Goal: Browse casually: Explore the website without a specific task or goal

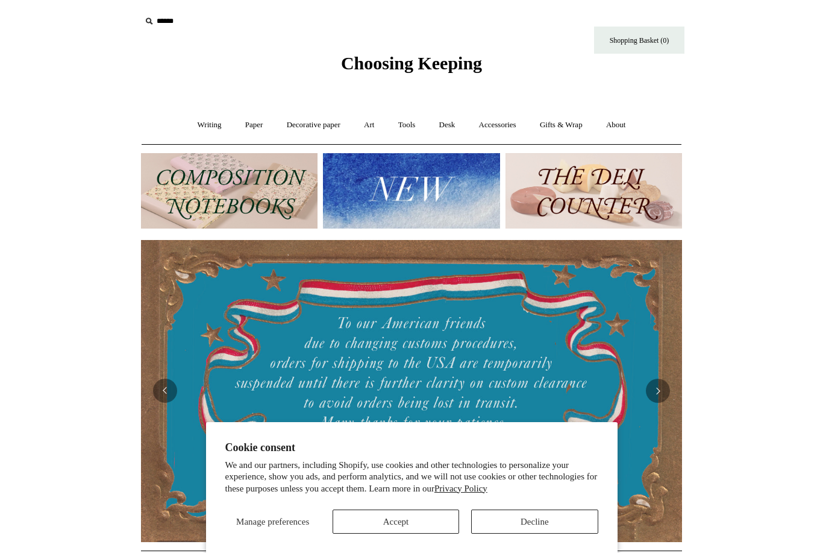
click at [416, 523] on button "Accept" at bounding box center [396, 521] width 127 height 24
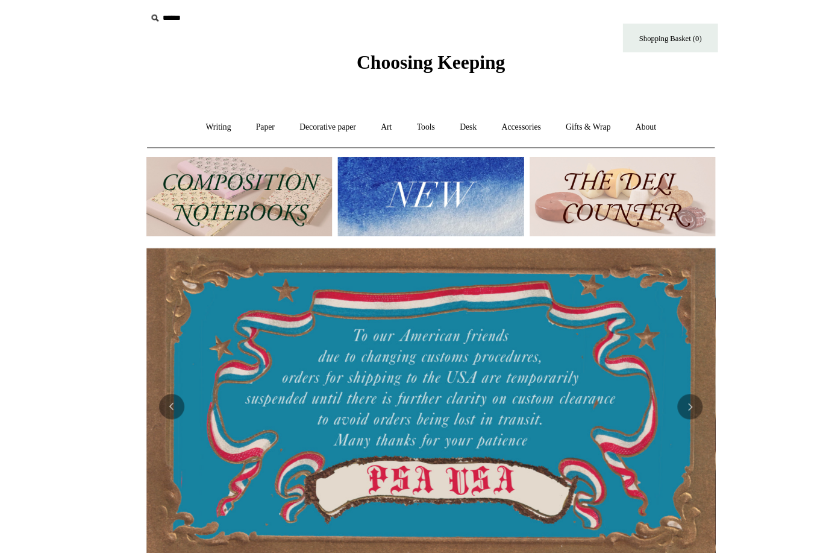
click at [209, 123] on link "Writing +" at bounding box center [210, 121] width 46 height 32
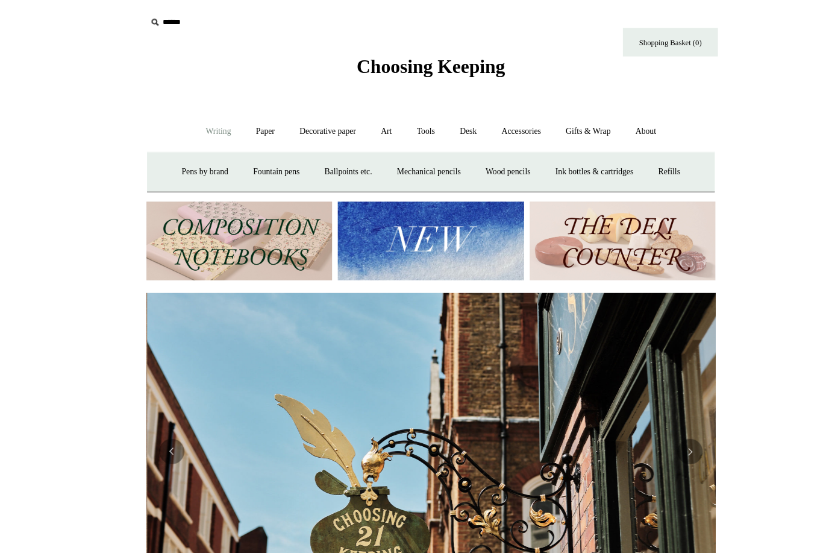
click at [244, 160] on link "Fountain pens +" at bounding box center [264, 164] width 66 height 32
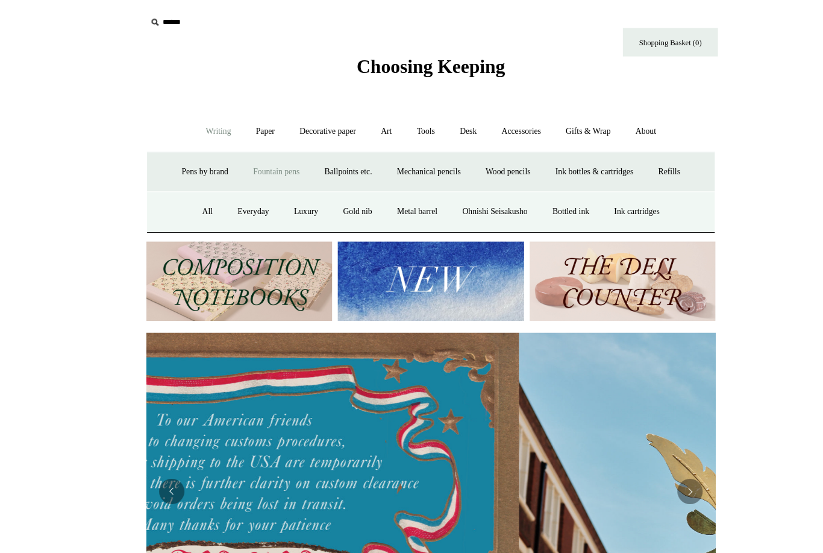
click at [183, 191] on link "All" at bounding box center [199, 202] width 32 height 32
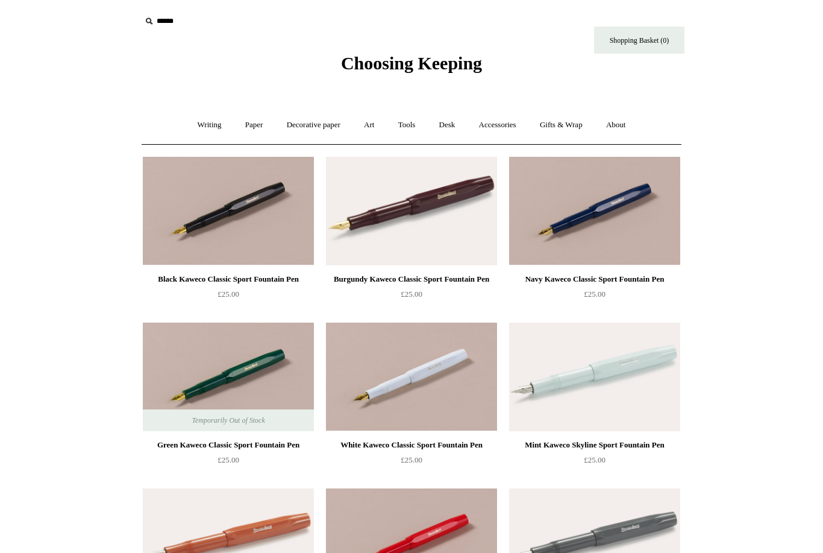
click at [240, 123] on link "Paper +" at bounding box center [254, 125] width 40 height 32
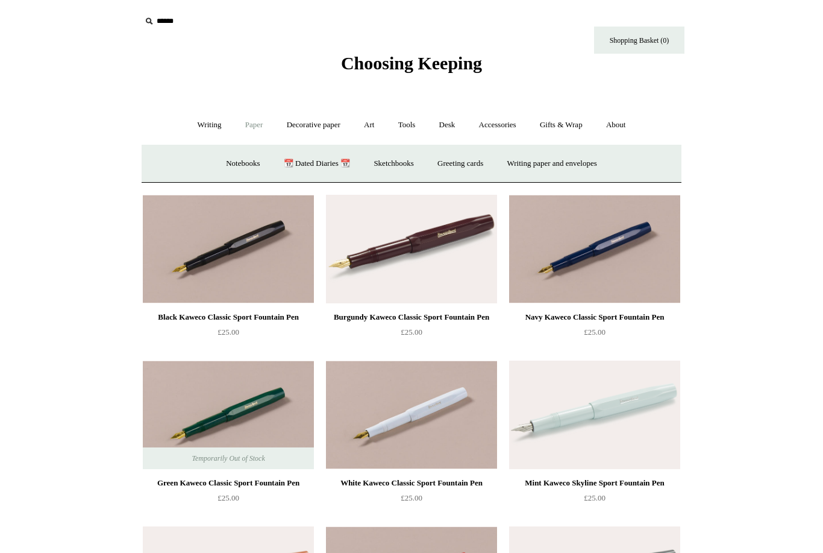
click at [395, 167] on link "Sketchbooks +" at bounding box center [393, 164] width 61 height 32
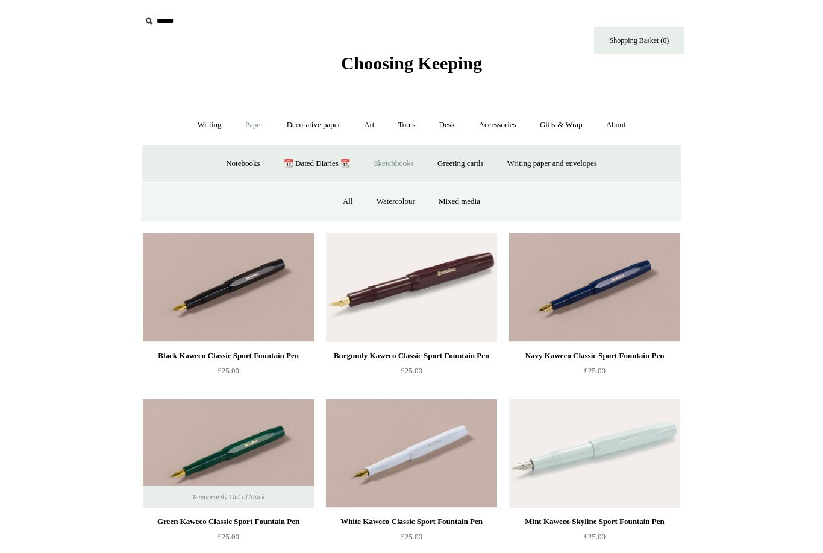
click at [387, 201] on link "Watercolour" at bounding box center [396, 202] width 60 height 32
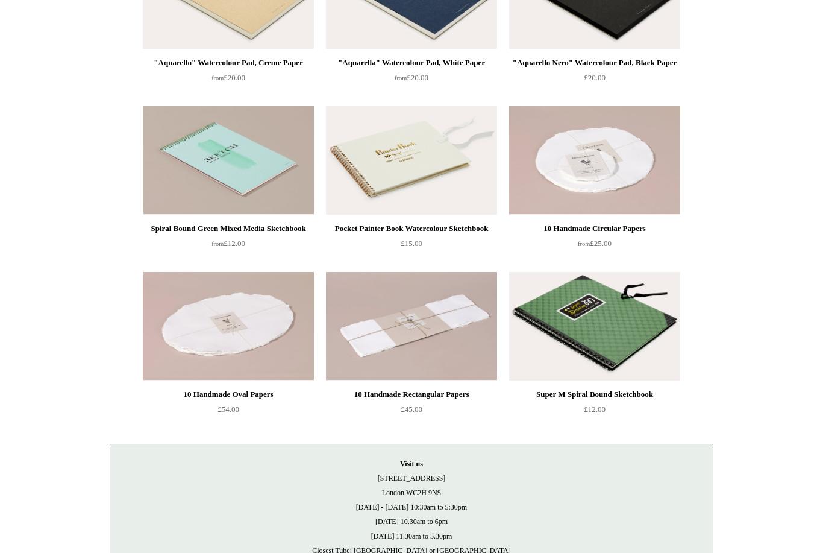
scroll to position [257, 0]
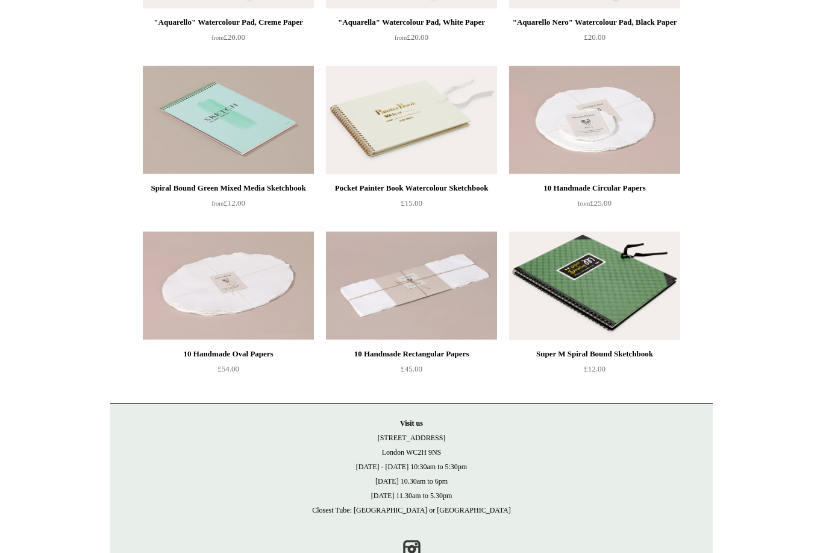
click at [597, 284] on img at bounding box center [594, 285] width 171 height 108
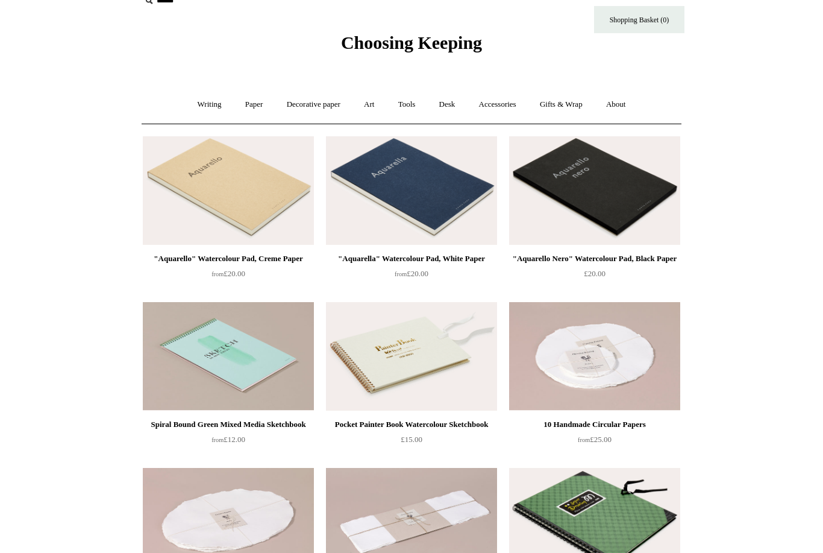
scroll to position [0, 0]
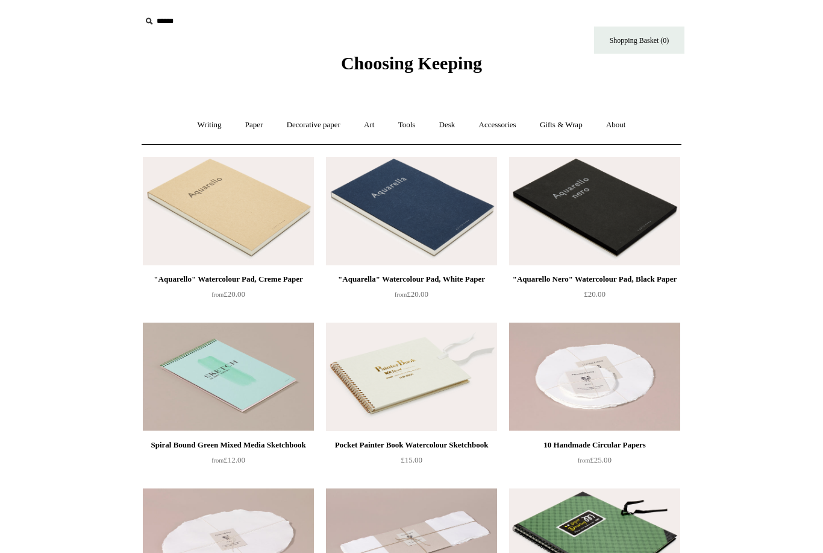
click at [245, 121] on link "Paper +" at bounding box center [254, 125] width 40 height 32
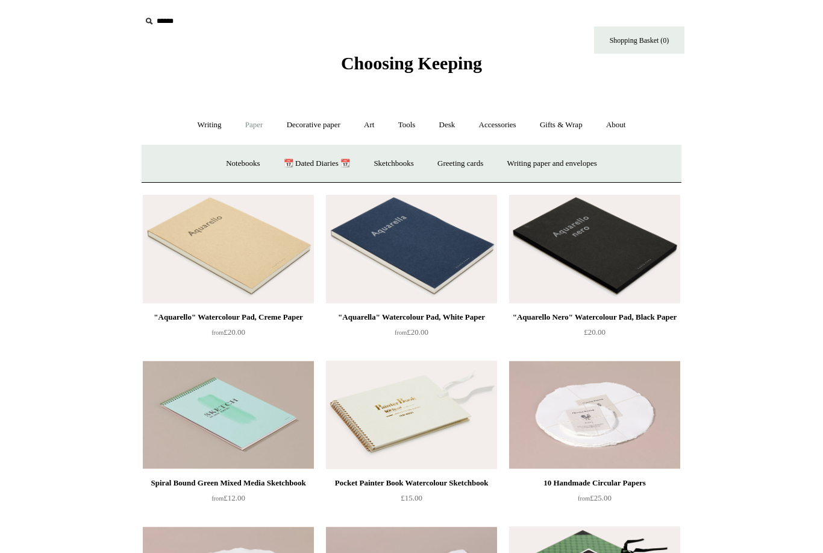
click at [291, 161] on link "📆 Dated Diaries 📆" at bounding box center [317, 164] width 88 height 32
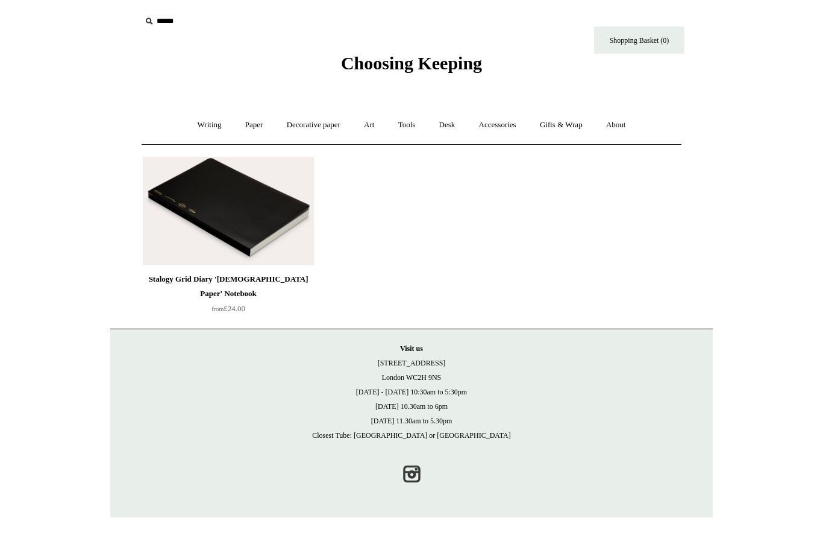
click at [361, 116] on link "Art +" at bounding box center [369, 125] width 32 height 32
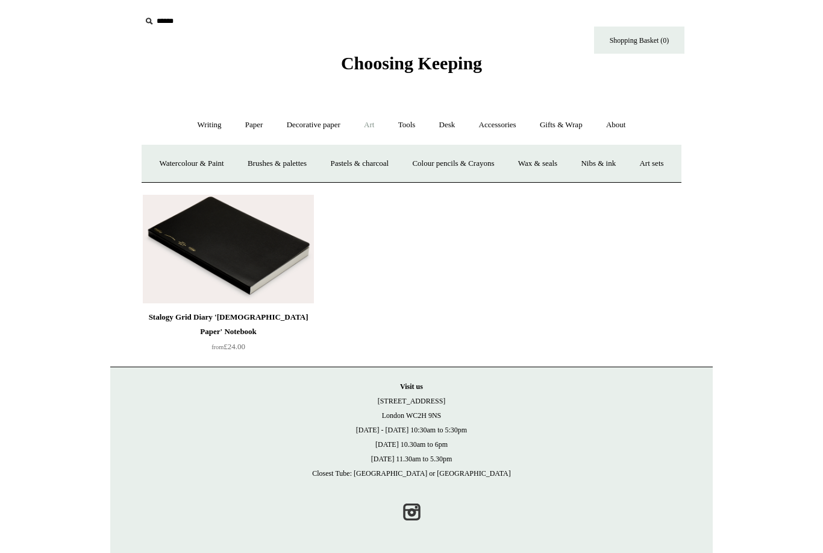
click at [209, 153] on link "Watercolour & Paint" at bounding box center [191, 164] width 86 height 32
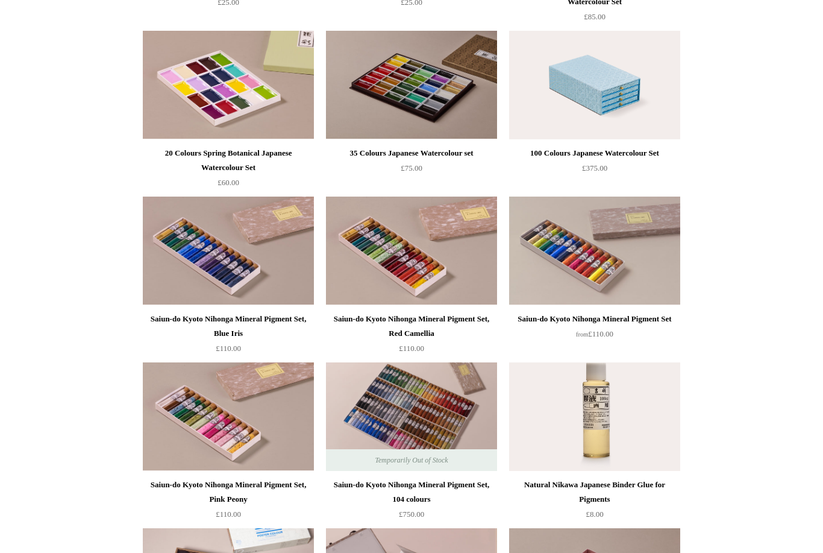
scroll to position [955, 0]
click at [385, 254] on img at bounding box center [411, 250] width 171 height 108
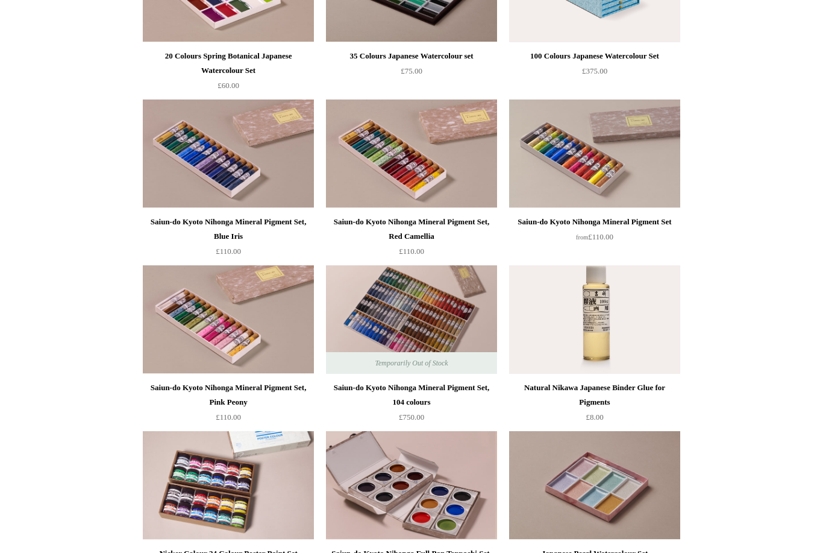
scroll to position [1052, 0]
click at [386, 163] on img at bounding box center [411, 153] width 171 height 108
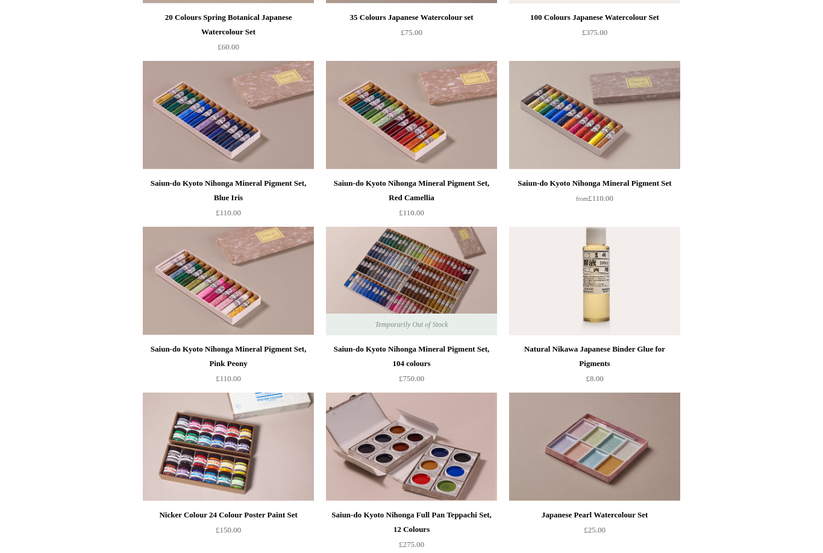
click at [212, 121] on img at bounding box center [228, 115] width 171 height 108
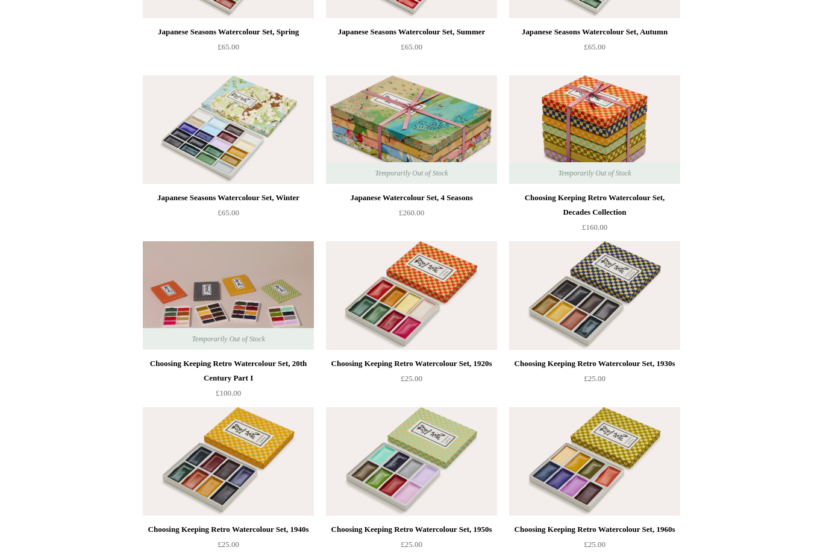
scroll to position [0, 0]
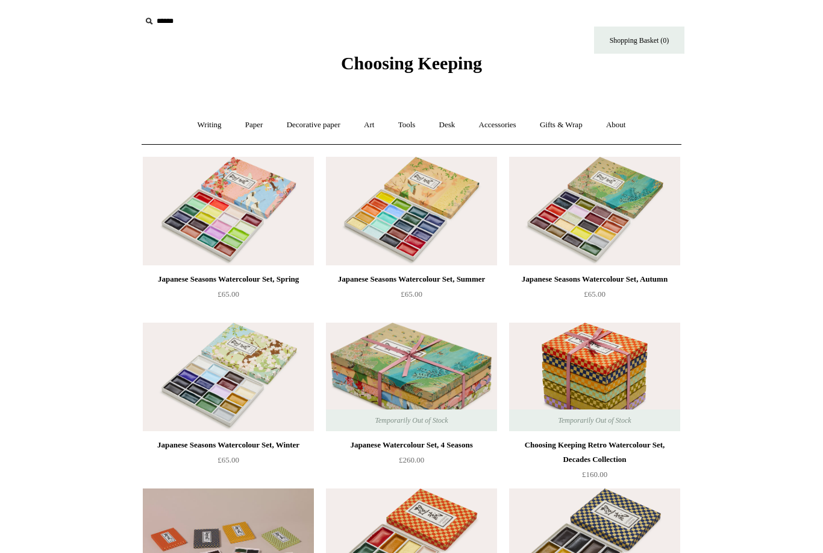
click at [404, 121] on link "Tools +" at bounding box center [406, 125] width 39 height 32
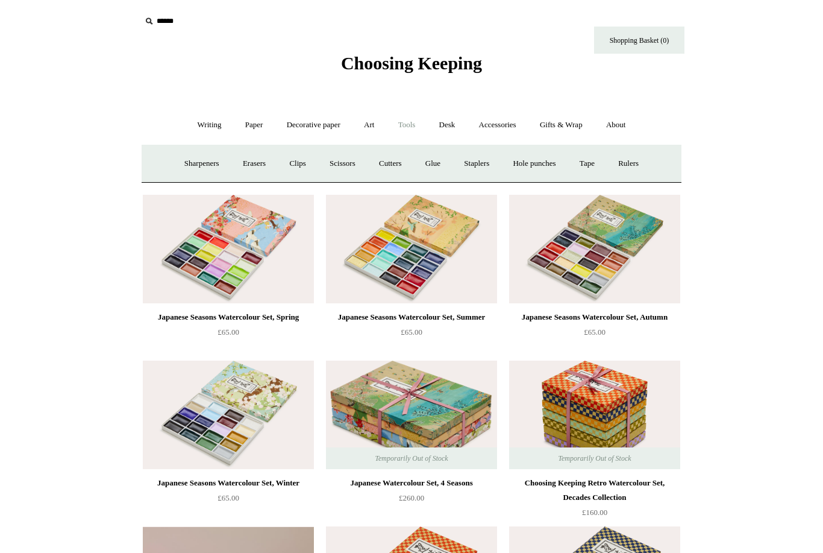
click at [493, 124] on link "Accessories +" at bounding box center [497, 125] width 59 height 32
click at [192, 160] on link "Personal Accessories +" at bounding box center [206, 164] width 87 height 32
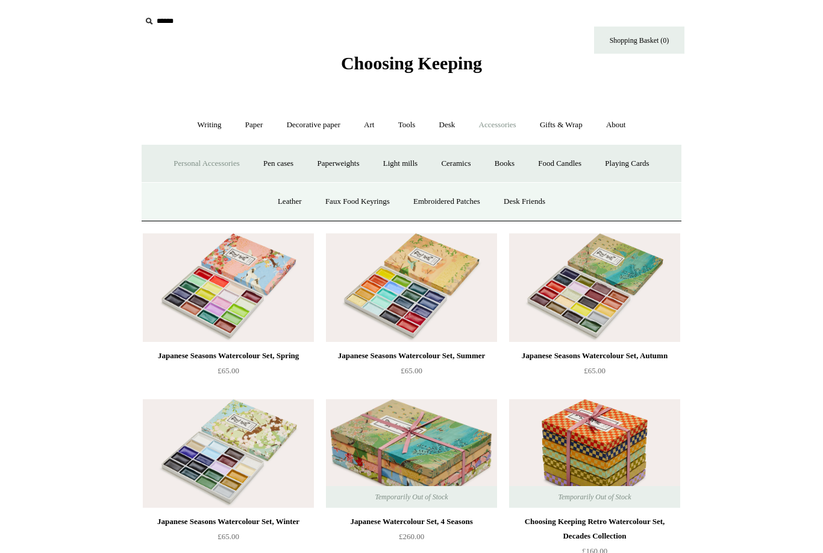
click at [263, 158] on link "Pen cases" at bounding box center [279, 164] width 52 height 32
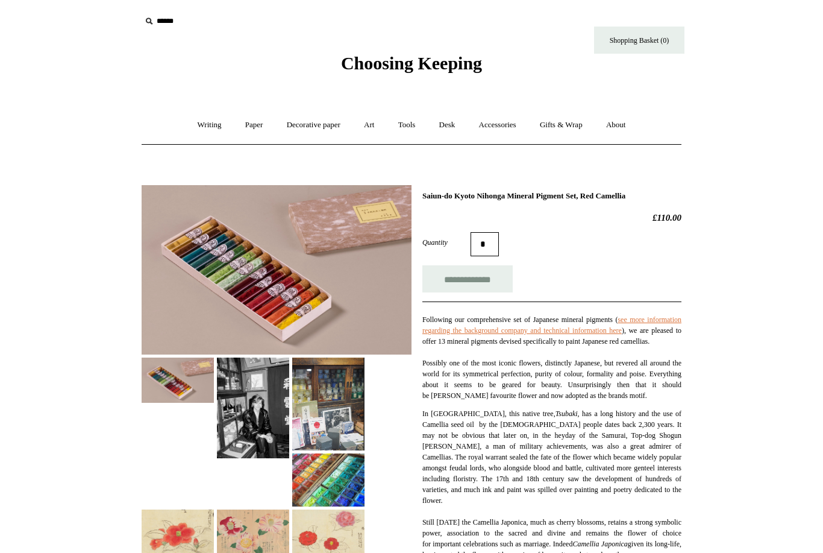
click at [281, 218] on img at bounding box center [277, 269] width 270 height 169
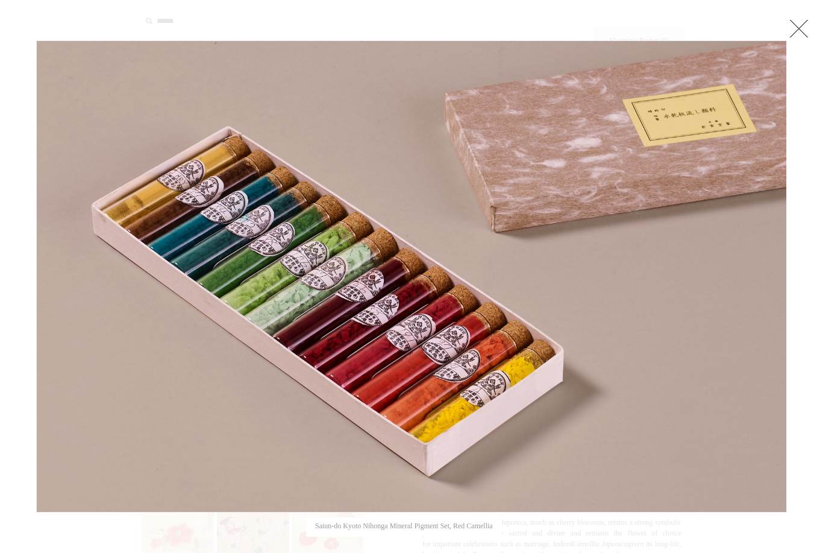
click at [287, 202] on link at bounding box center [167, 276] width 263 height 472
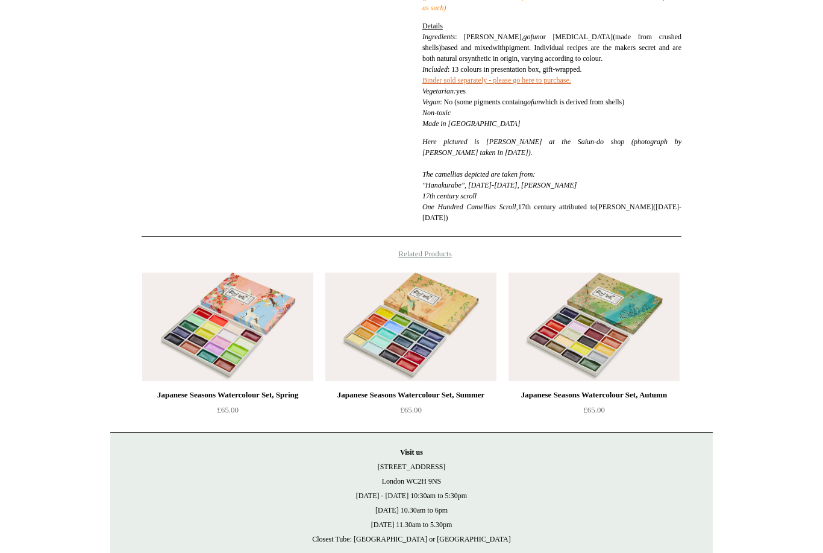
scroll to position [740, 0]
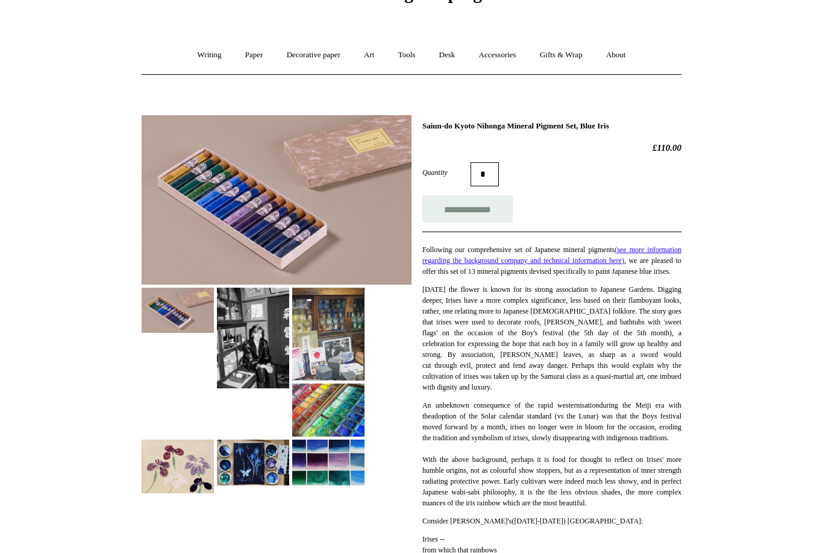
scroll to position [71, 0]
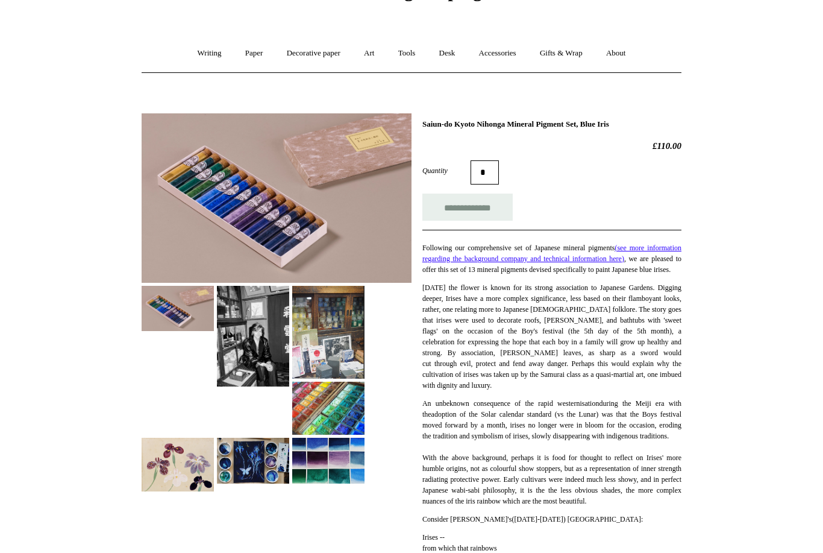
click at [243, 193] on img at bounding box center [277, 198] width 270 height 169
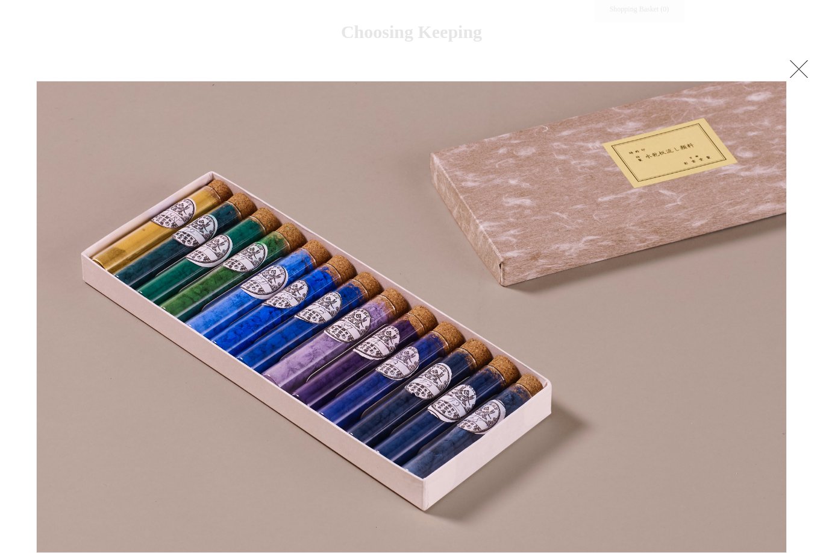
scroll to position [0, 0]
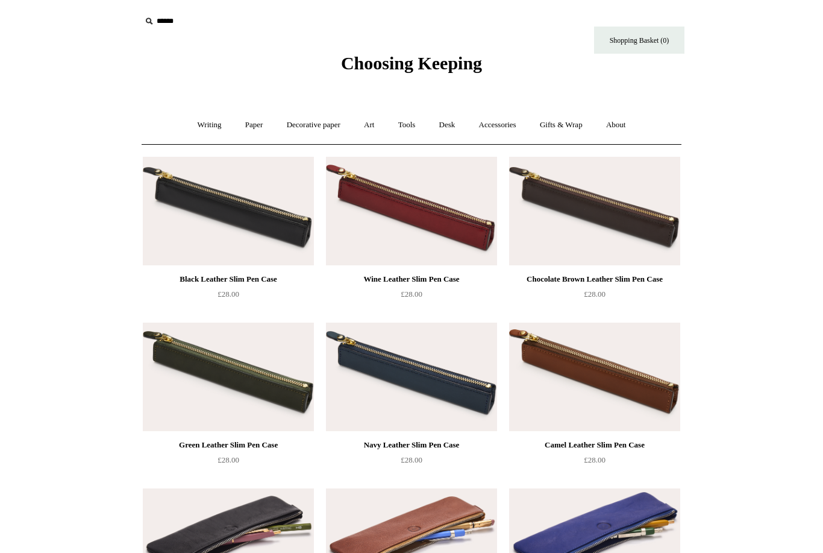
click at [372, 126] on link "Art +" at bounding box center [369, 125] width 32 height 32
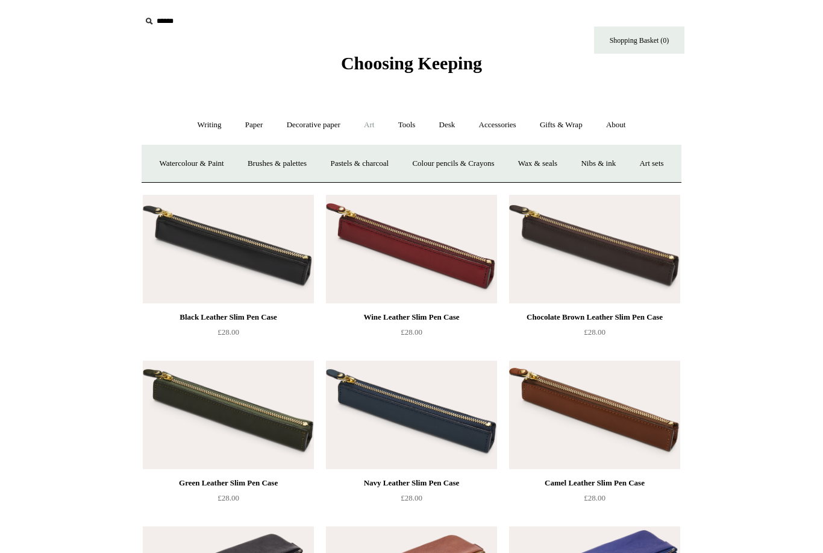
click at [444, 118] on link "Desk +" at bounding box center [447, 125] width 38 height 32
click at [495, 124] on link "Accessories +" at bounding box center [497, 125] width 59 height 32
click at [568, 119] on link "Gifts & Wrap +" at bounding box center [561, 125] width 64 height 32
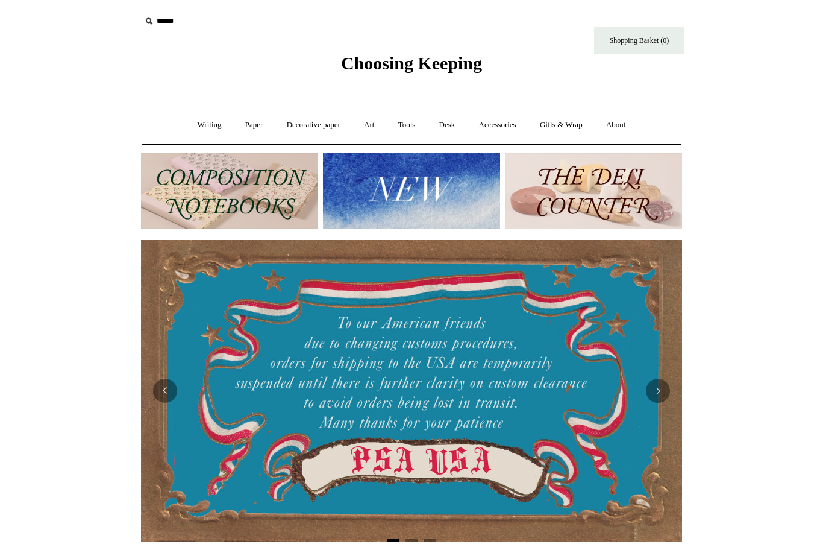
click at [254, 125] on link "Paper +" at bounding box center [254, 125] width 40 height 32
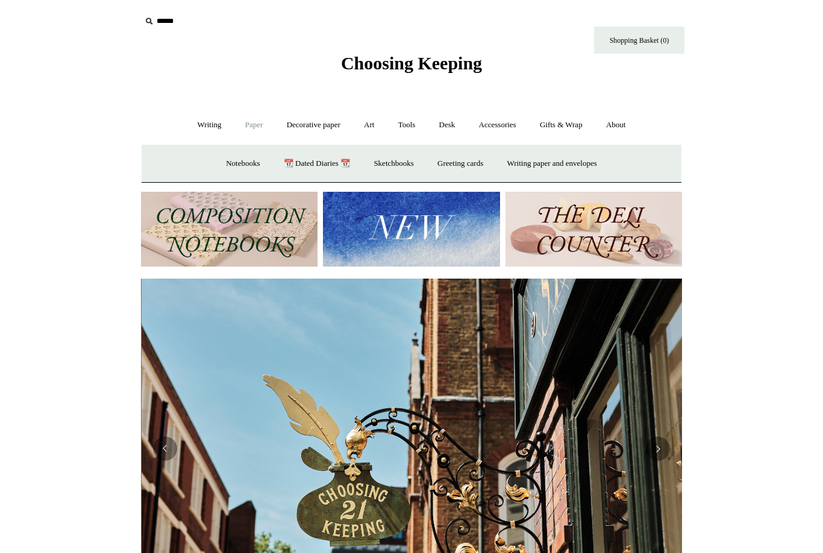
scroll to position [0, 541]
click at [321, 125] on link "Decorative paper +" at bounding box center [313, 125] width 75 height 32
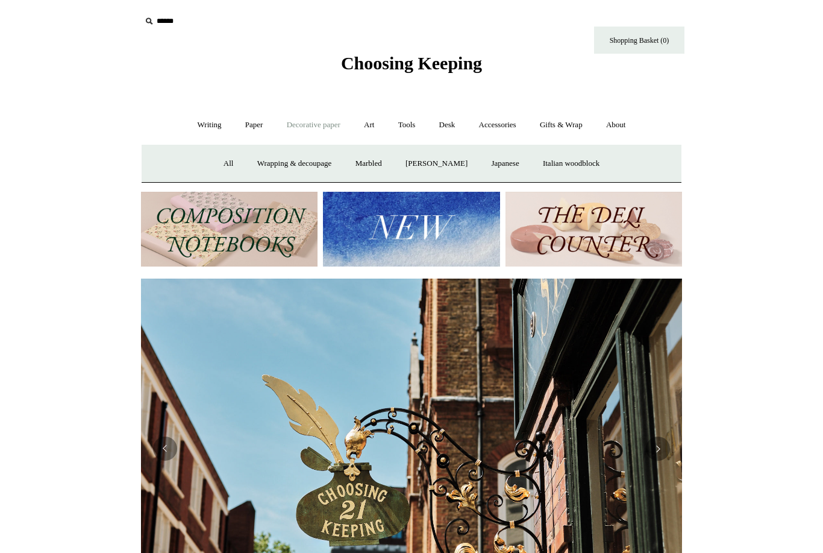
click at [373, 122] on link "Art +" at bounding box center [369, 125] width 32 height 32
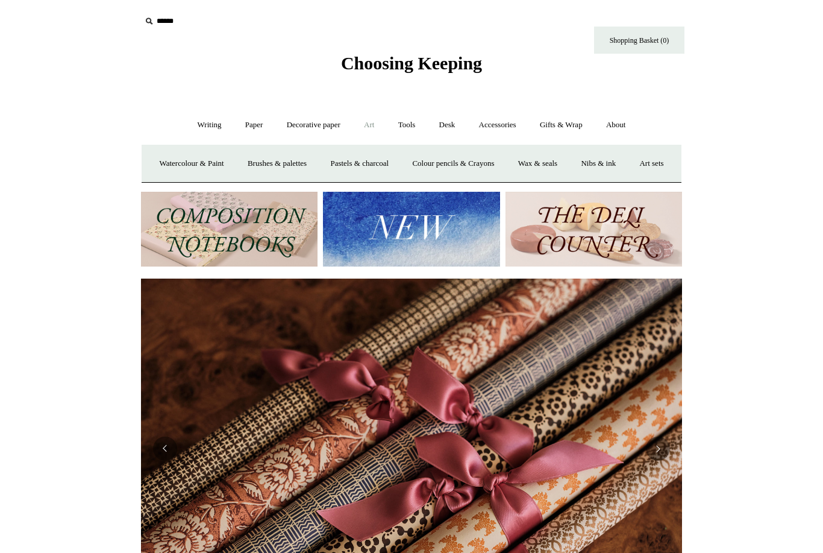
scroll to position [0, 1082]
click at [215, 162] on link "Watercolour & Paint" at bounding box center [191, 164] width 86 height 32
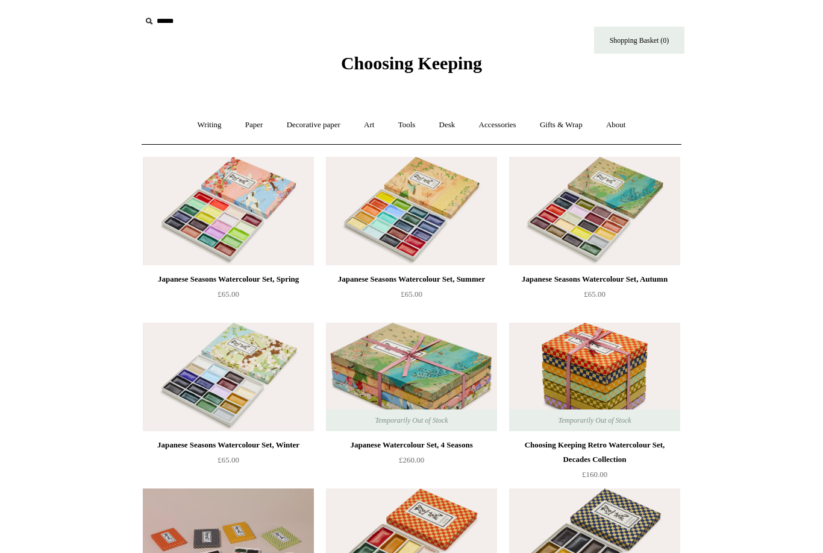
click at [202, 127] on link "Writing +" at bounding box center [210, 125] width 46 height 32
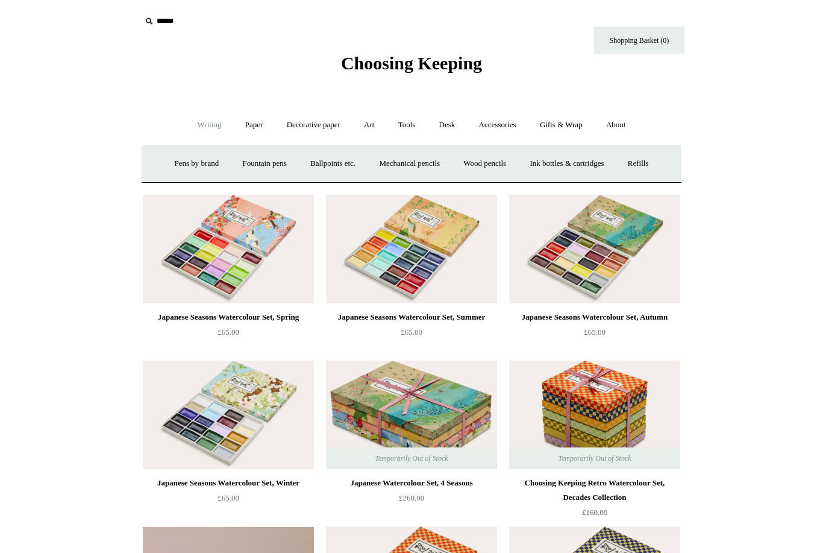
click at [256, 131] on link "Paper +" at bounding box center [254, 125] width 40 height 32
click at [394, 163] on link "Sketchbooks +" at bounding box center [393, 164] width 61 height 32
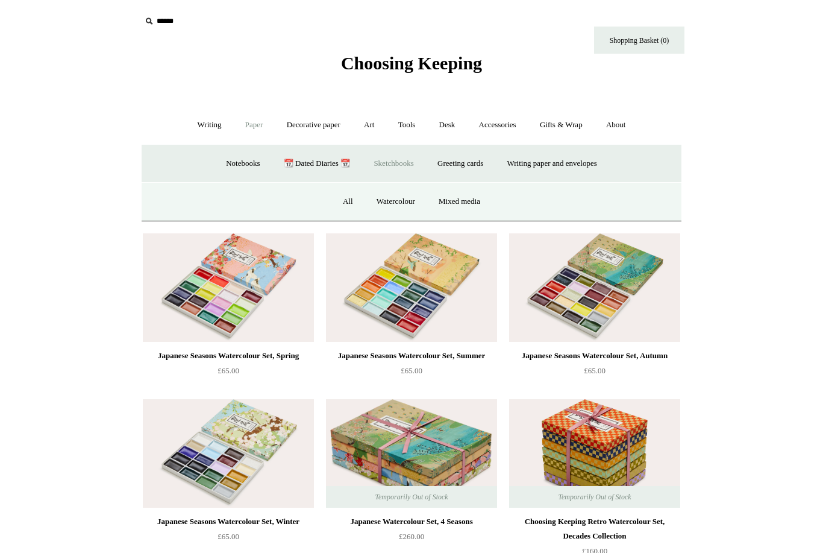
click at [400, 204] on link "Watercolour" at bounding box center [396, 202] width 60 height 32
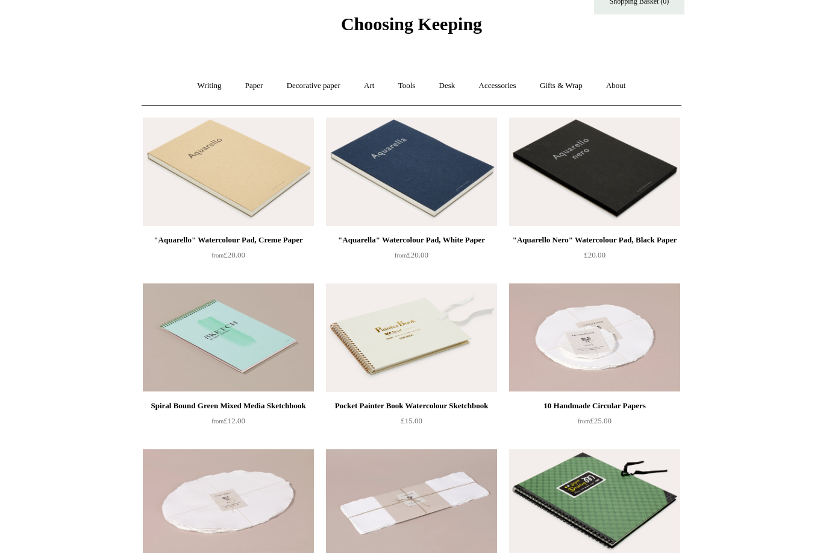
scroll to position [17, 0]
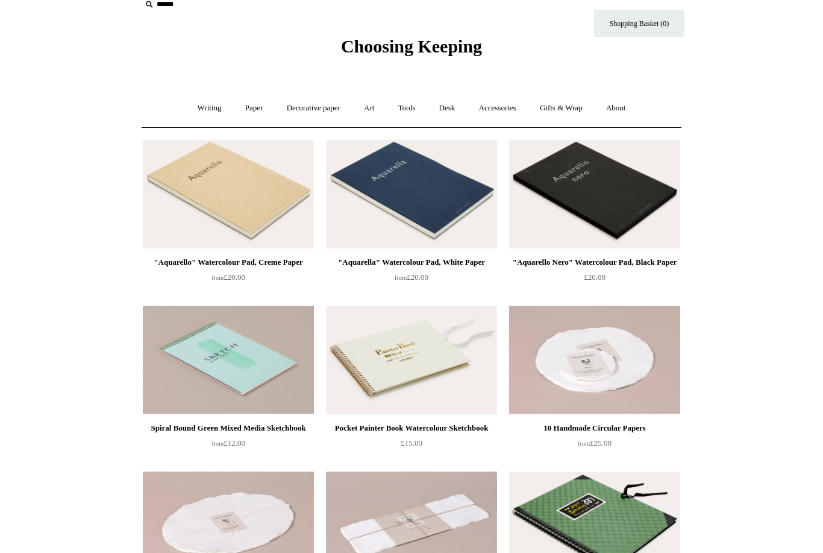
click at [448, 208] on img at bounding box center [411, 194] width 171 height 108
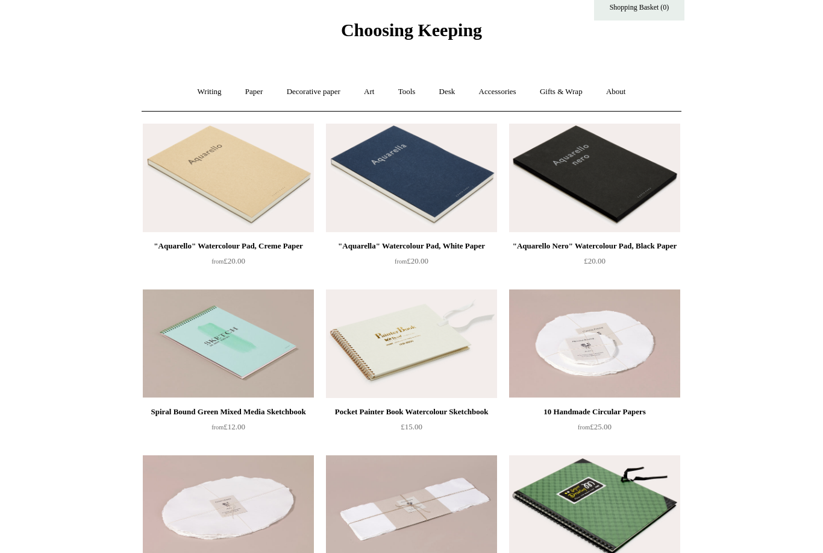
scroll to position [0, 0]
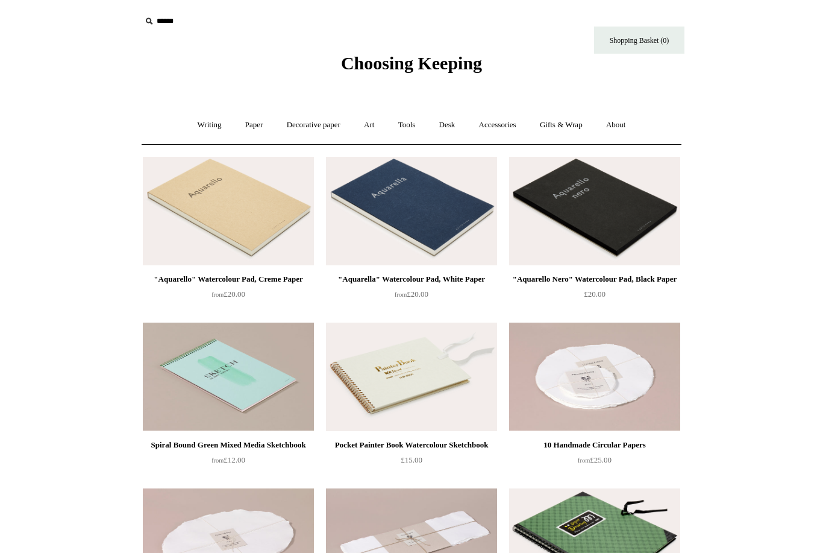
click at [246, 124] on link "Paper +" at bounding box center [254, 125] width 40 height 32
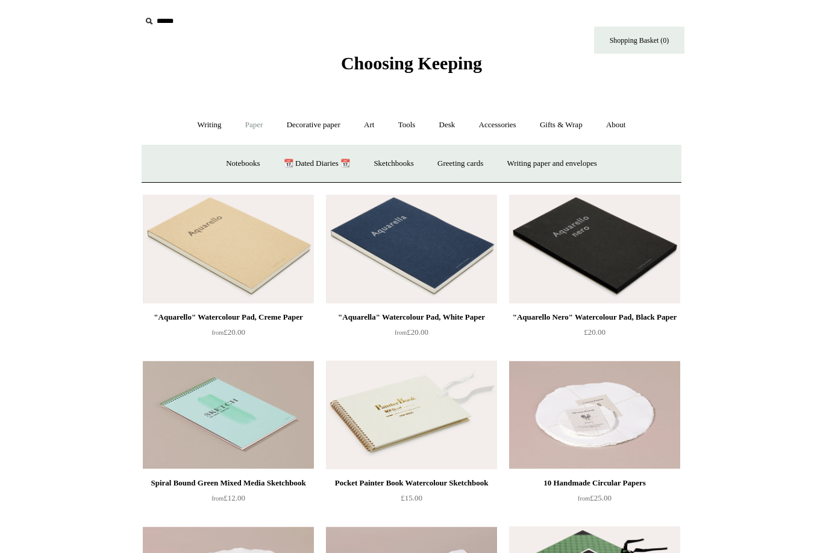
click at [218, 160] on link "Notebooks +" at bounding box center [242, 164] width 55 height 32
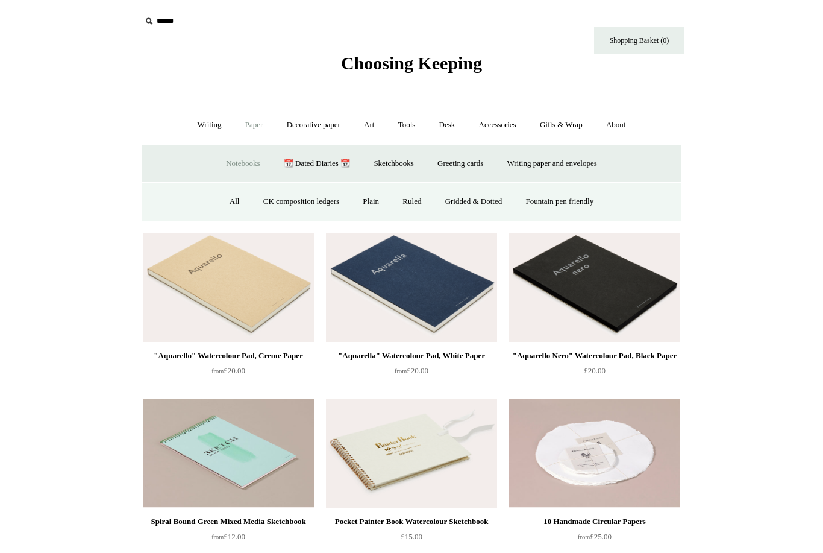
click at [202, 196] on div "All CK composition ledgers Plain Ruled Gridded & Dotted Fountain pen friendly" at bounding box center [412, 201] width 540 height 39
click at [219, 198] on link "All" at bounding box center [235, 202] width 32 height 32
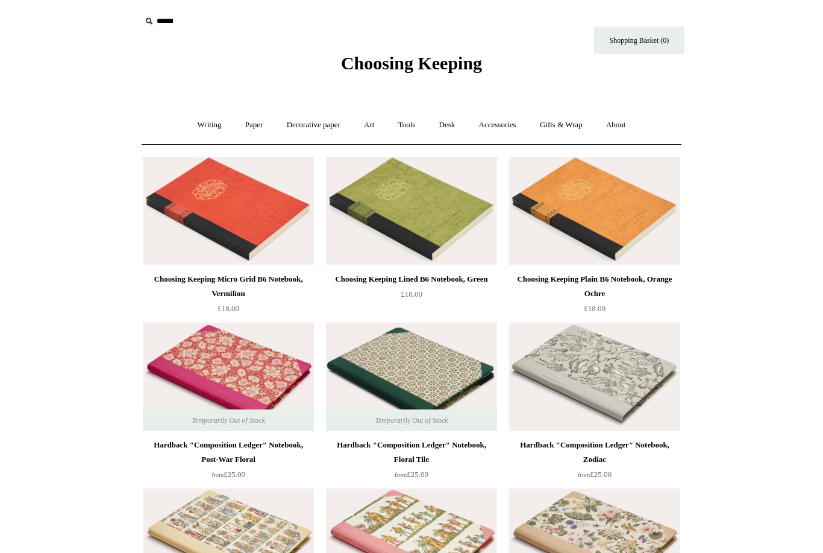
click at [197, 120] on link "Writing +" at bounding box center [210, 125] width 46 height 32
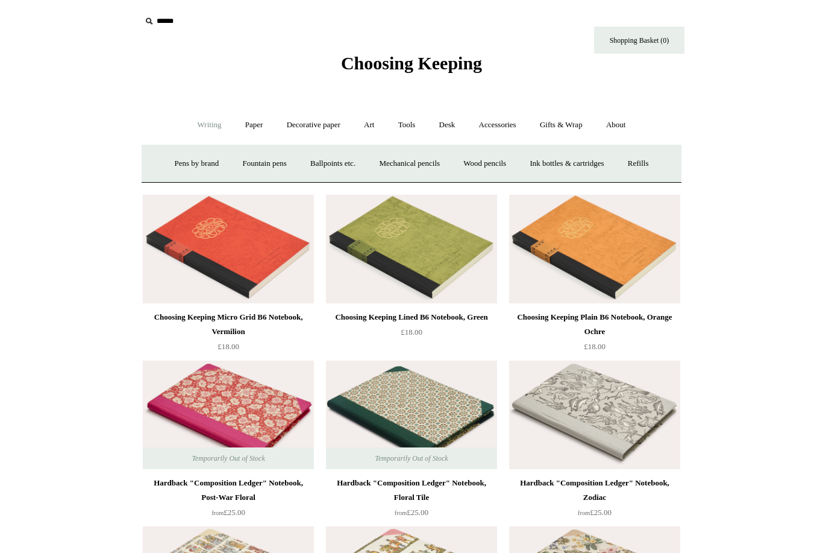
click at [249, 126] on link "Paper +" at bounding box center [254, 125] width 40 height 32
click at [388, 163] on link "Sketchbooks +" at bounding box center [393, 164] width 61 height 32
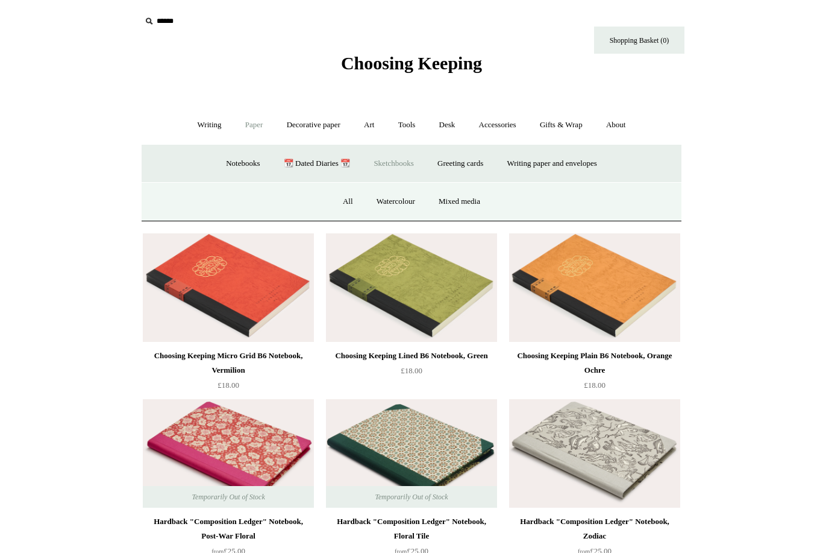
click at [457, 198] on link "Mixed media" at bounding box center [459, 202] width 63 height 32
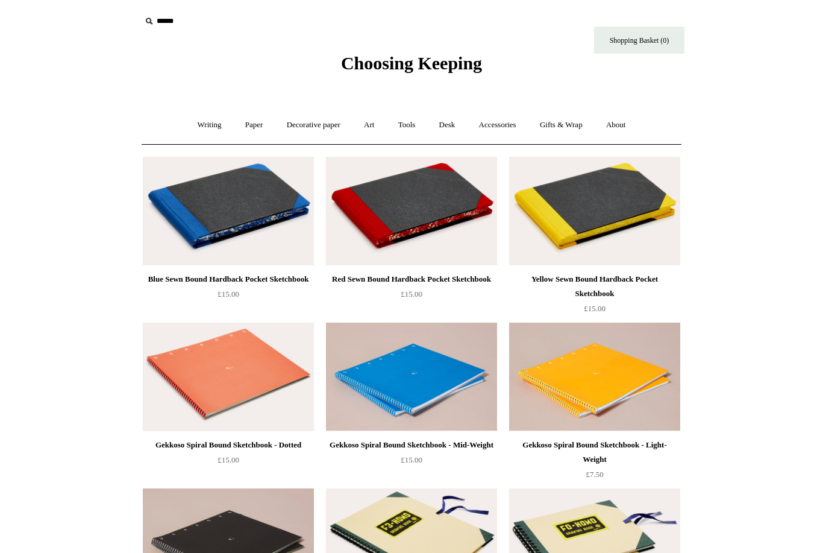
click at [241, 119] on link "Paper +" at bounding box center [254, 125] width 40 height 32
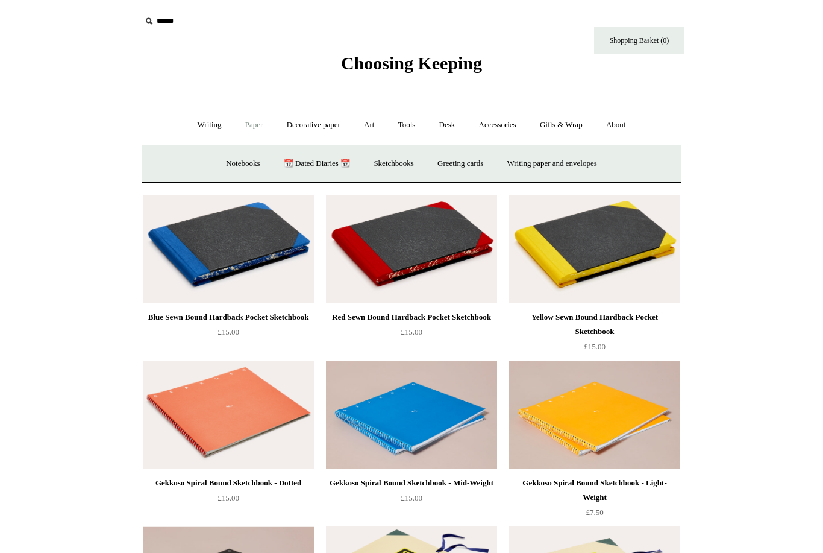
click at [359, 122] on link "Art +" at bounding box center [369, 125] width 32 height 32
click at [193, 157] on link "Watercolour & Paint" at bounding box center [191, 164] width 86 height 32
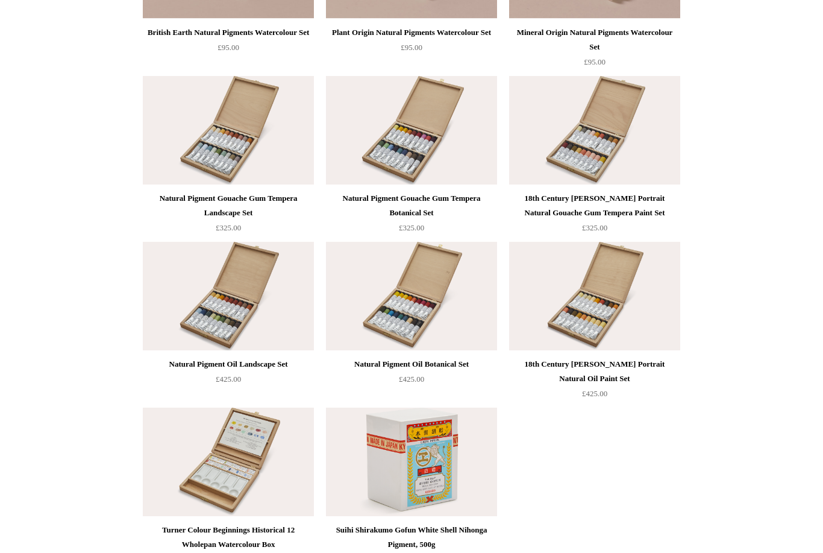
scroll to position [2577, 0]
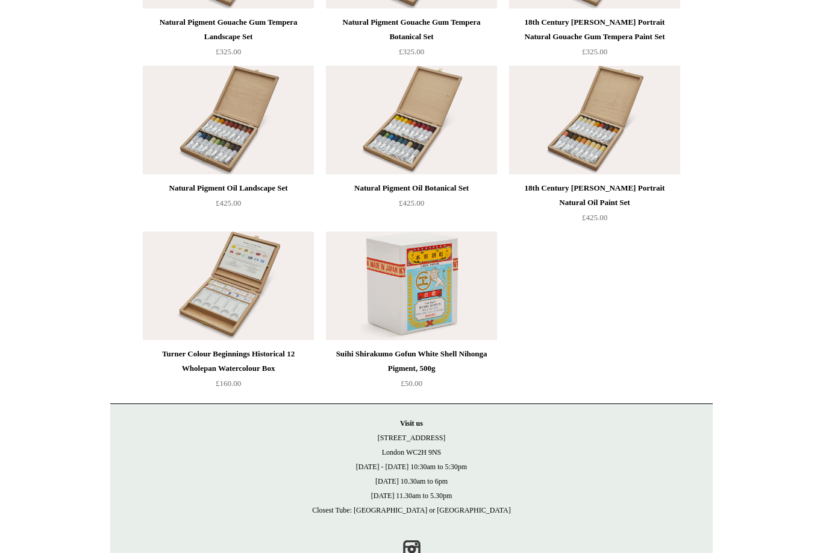
click at [387, 270] on img at bounding box center [411, 285] width 171 height 108
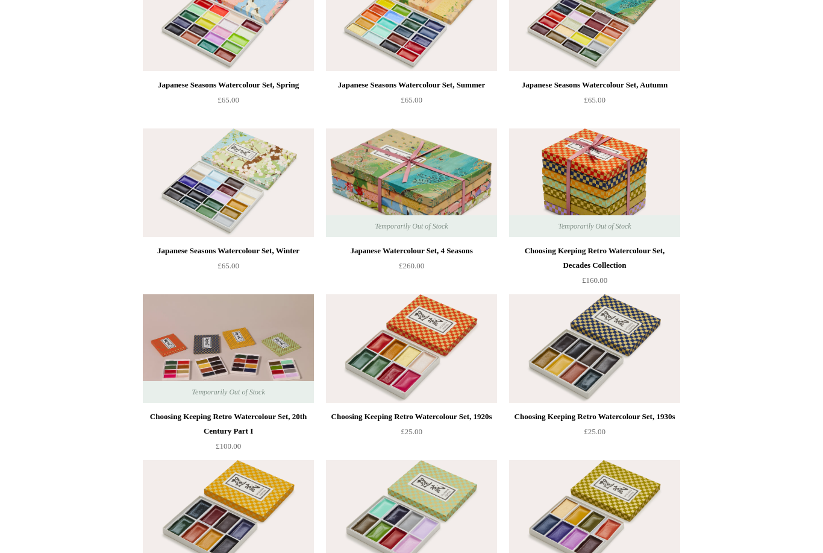
scroll to position [0, 0]
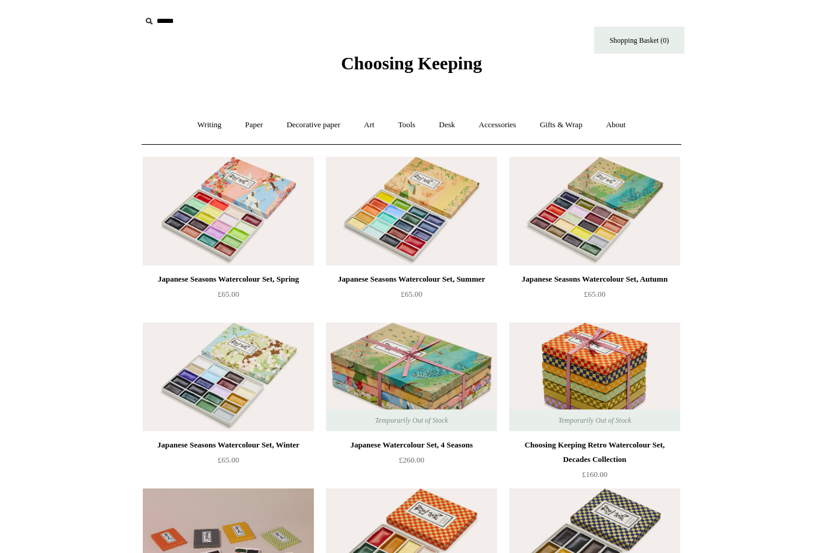
click at [359, 118] on link "Art +" at bounding box center [369, 125] width 32 height 32
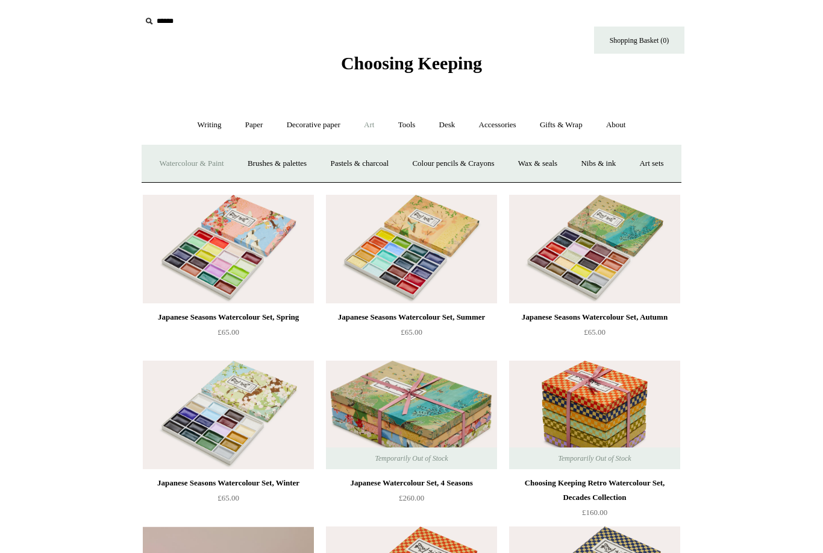
click at [287, 158] on link "Brushes & palettes" at bounding box center [277, 164] width 81 height 32
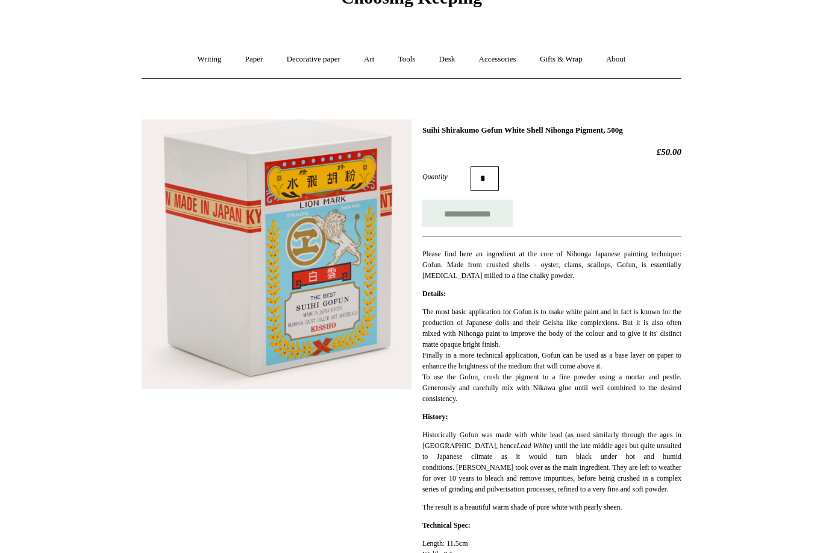
scroll to position [59, 0]
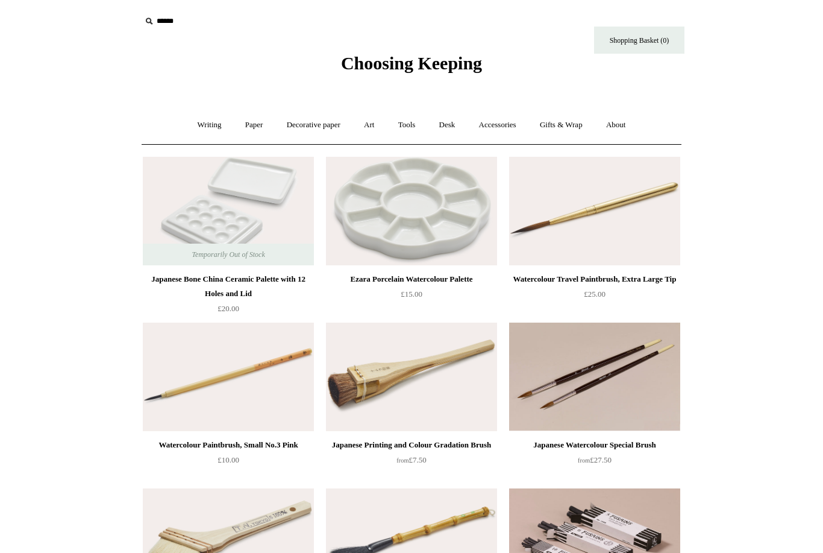
click at [368, 129] on link "Art +" at bounding box center [369, 125] width 32 height 32
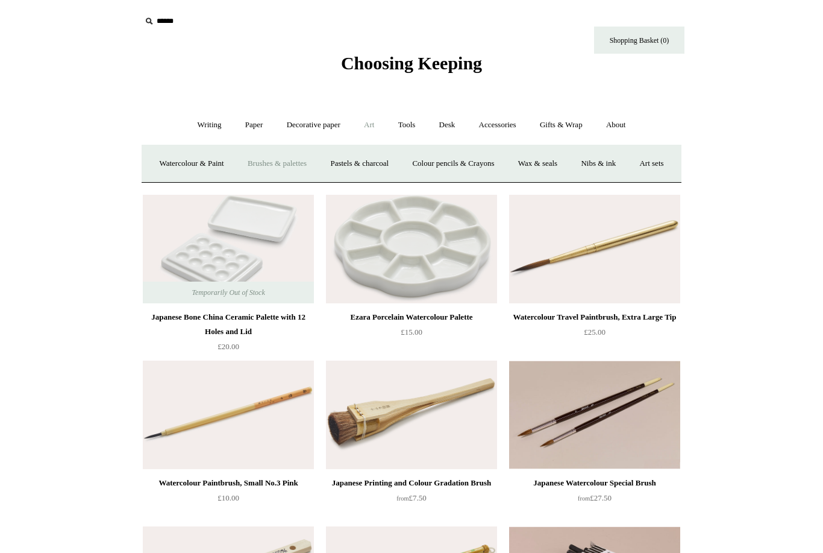
click at [371, 157] on link "Pastels & charcoal" at bounding box center [359, 164] width 80 height 32
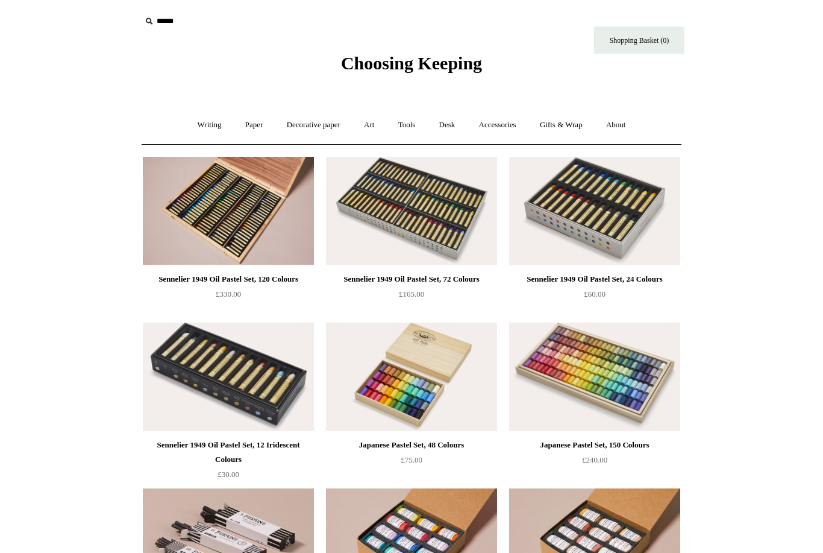
click at [363, 122] on link "Art +" at bounding box center [369, 125] width 32 height 32
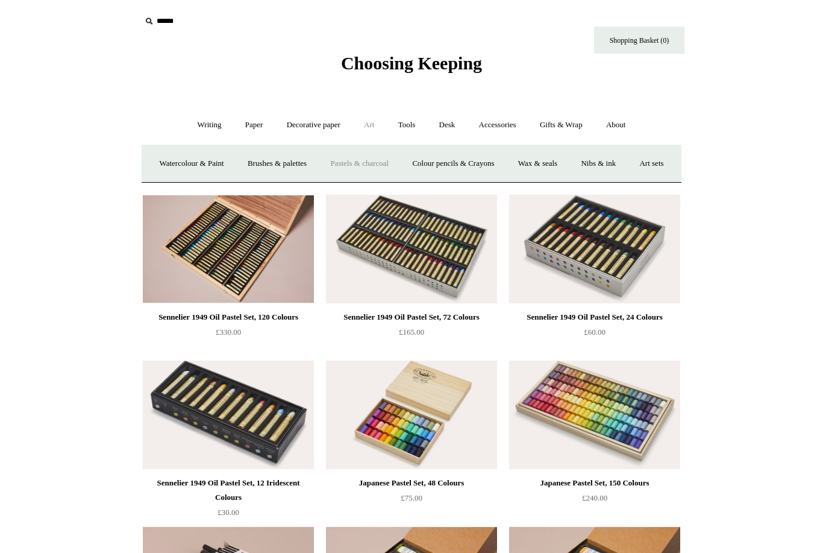
click at [488, 168] on link "Colour pencils & Crayons" at bounding box center [453, 164] width 104 height 32
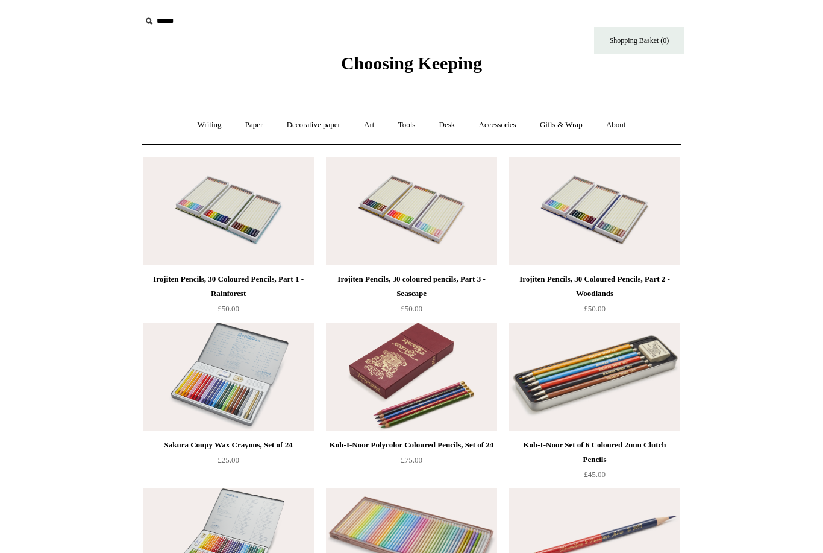
click at [497, 127] on link "Accessories +" at bounding box center [497, 125] width 59 height 32
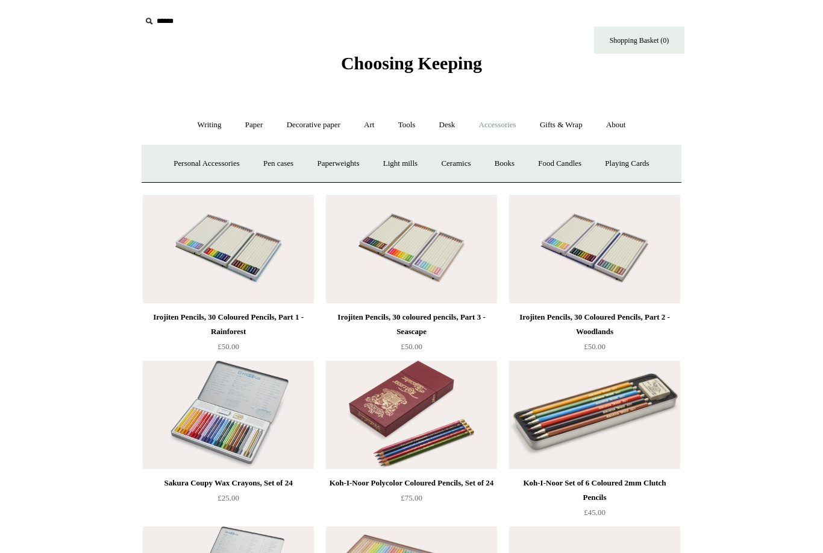
click at [328, 163] on link "Paperweights +" at bounding box center [338, 164] width 64 height 32
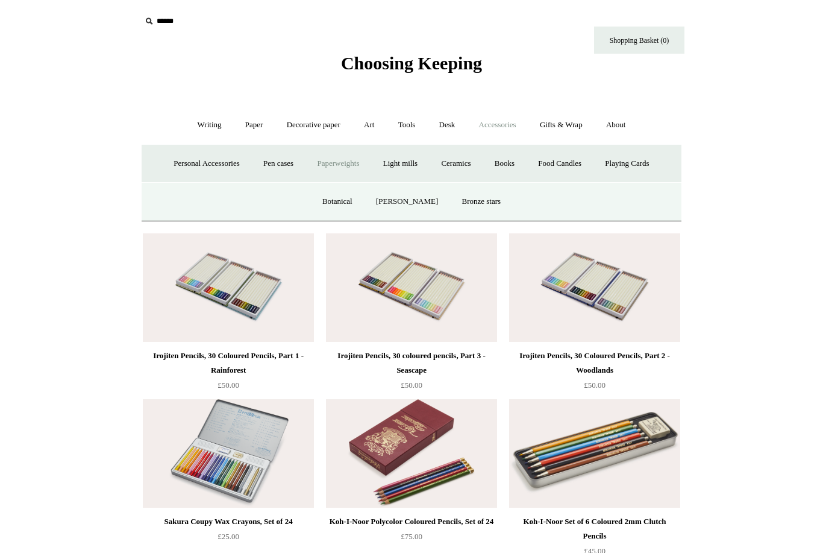
click at [390, 193] on link "[PERSON_NAME]" at bounding box center [407, 202] width 84 height 32
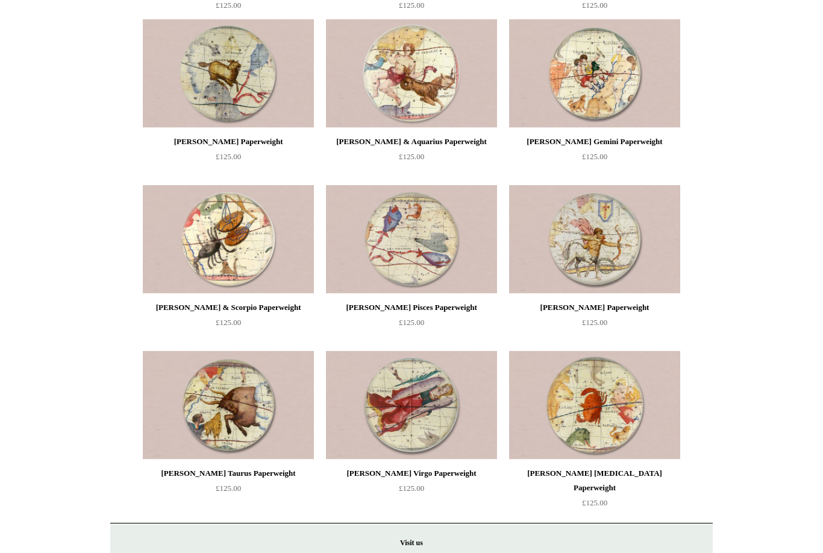
scroll to position [1463, 0]
